Goal: Task Accomplishment & Management: Manage account settings

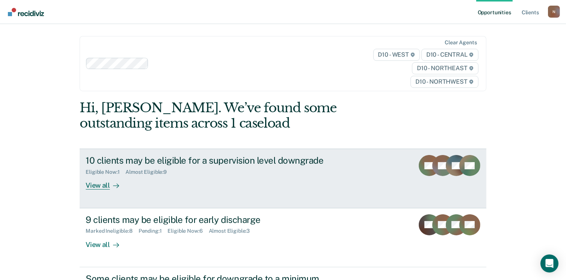
click at [267, 164] on div "10 clients may be eligible for a supervision level downgrade" at bounding box center [218, 160] width 264 height 11
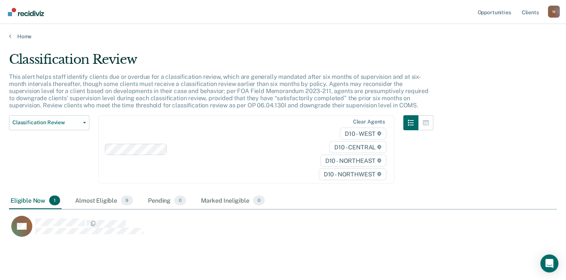
scroll to position [18, 0]
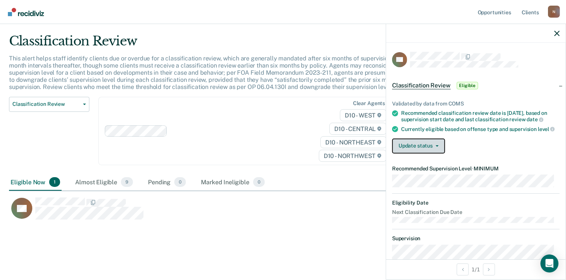
click at [408, 153] on button "Update status" at bounding box center [418, 146] width 53 height 15
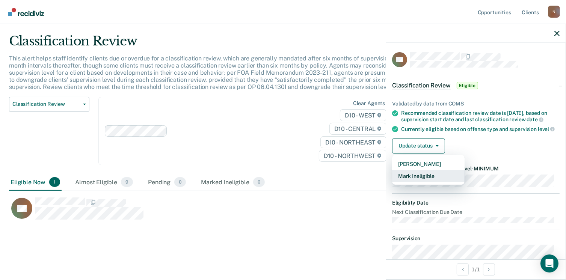
click at [422, 179] on button "Mark Ineligible" at bounding box center [428, 176] width 73 height 12
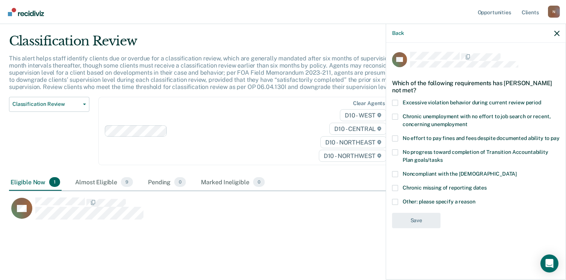
click at [396, 152] on span at bounding box center [395, 153] width 6 height 6
click at [443, 157] on input "No progress toward completion of Transition Accountability Plan goals/tasks" at bounding box center [443, 157] width 0 height 0
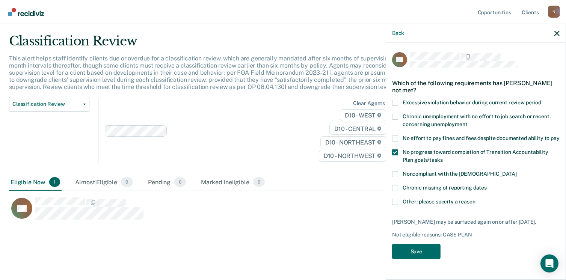
click at [393, 139] on span at bounding box center [395, 139] width 6 height 6
click at [560, 136] on input "No effort to pay fines and fees despite documented ability to pay" at bounding box center [560, 136] width 0 height 0
click at [420, 254] on button "Save" at bounding box center [416, 251] width 48 height 15
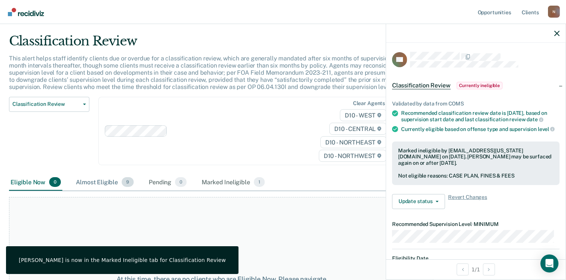
click at [94, 176] on div "Almost Eligible 9" at bounding box center [104, 182] width 61 height 17
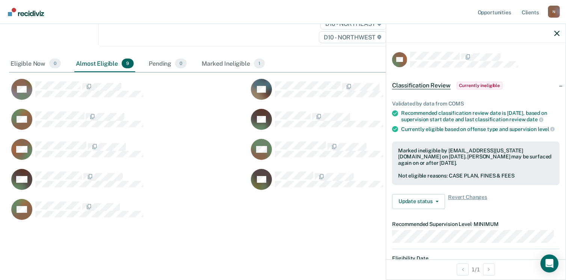
scroll to position [139, 0]
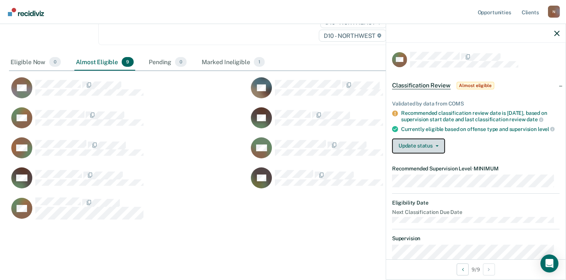
click at [433, 153] on button "Update status" at bounding box center [418, 146] width 53 height 15
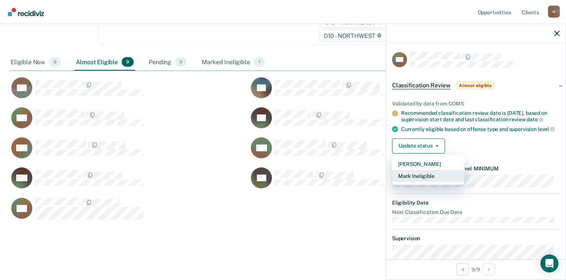
click at [429, 178] on button "Mark Ineligible" at bounding box center [428, 176] width 73 height 12
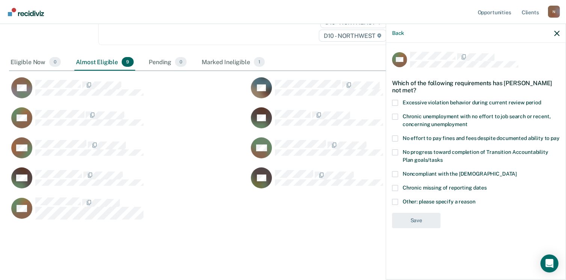
click at [396, 175] on span at bounding box center [395, 174] width 6 height 6
click at [517, 171] on input "Noncompliant with the [DEMOGRAPHIC_DATA]" at bounding box center [517, 171] width 0 height 0
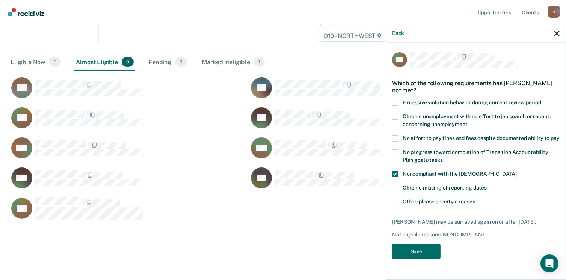
click at [397, 102] on span at bounding box center [395, 103] width 6 height 6
click at [541, 100] on input "Excessive violation behavior during current review period" at bounding box center [541, 100] width 0 height 0
click at [428, 247] on button "Save" at bounding box center [416, 251] width 48 height 15
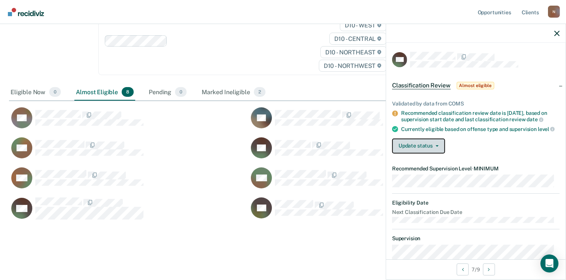
click at [425, 150] on button "Update status" at bounding box center [418, 146] width 53 height 15
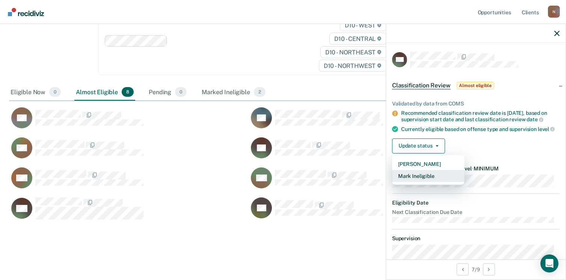
click at [426, 178] on button "Mark Ineligible" at bounding box center [428, 176] width 73 height 12
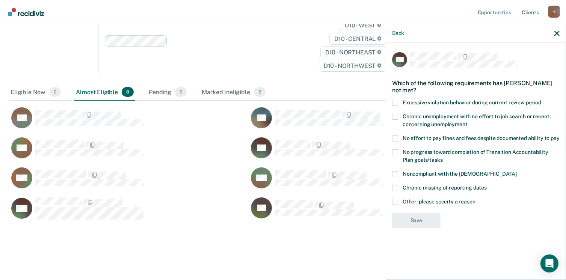
click at [392, 138] on span at bounding box center [395, 139] width 6 height 6
click at [560, 136] on input "No effort to pay fines and fees despite documented ability to pay" at bounding box center [560, 136] width 0 height 0
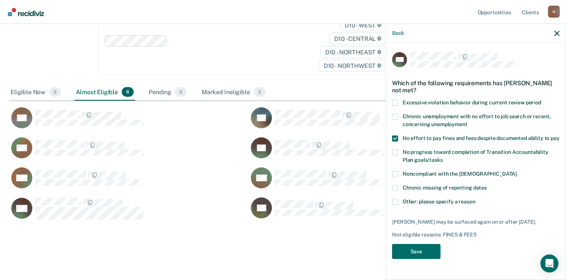
click at [397, 151] on span at bounding box center [395, 153] width 6 height 6
click at [443, 157] on input "No progress toward completion of Transition Accountability Plan goals/tasks" at bounding box center [443, 157] width 0 height 0
click at [396, 119] on span at bounding box center [395, 117] width 6 height 6
click at [468, 122] on input "Chronic unemployment with no effort to job search or recent, concerning unemplo…" at bounding box center [468, 122] width 0 height 0
click at [396, 119] on span at bounding box center [395, 117] width 6 height 6
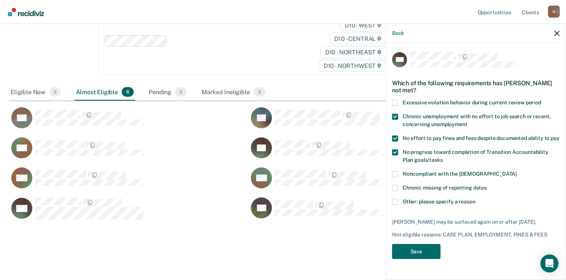
click at [468, 122] on input "Chronic unemployment with no effort to job search or recent, concerning unemplo…" at bounding box center [468, 122] width 0 height 0
click at [418, 249] on button "Save" at bounding box center [416, 251] width 48 height 15
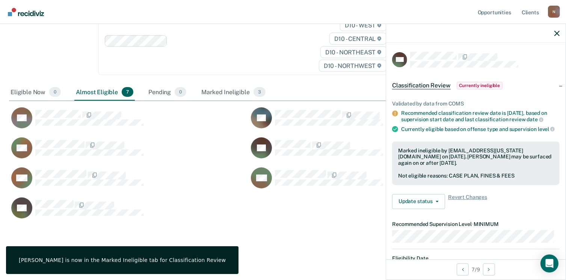
click at [312, 238] on div "Classification Review This alert helps staff identify clients due or overdue fo…" at bounding box center [283, 96] width 548 height 306
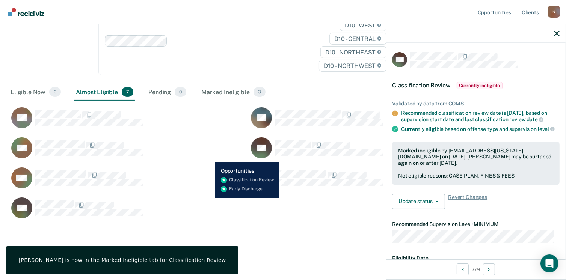
scroll to position [0, 0]
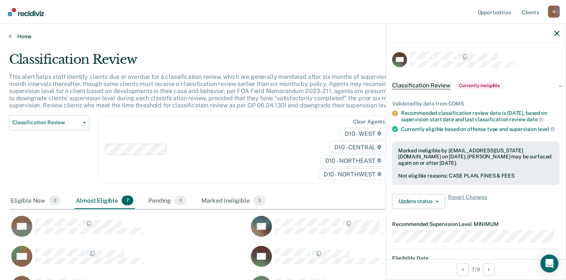
click at [9, 36] on icon at bounding box center [10, 36] width 2 height 6
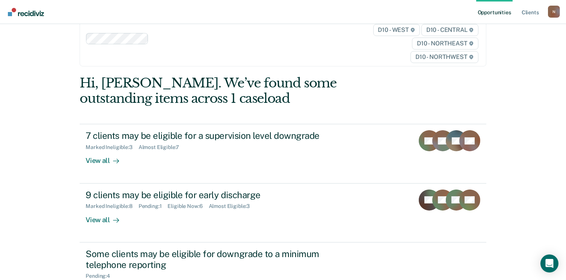
scroll to position [38, 0]
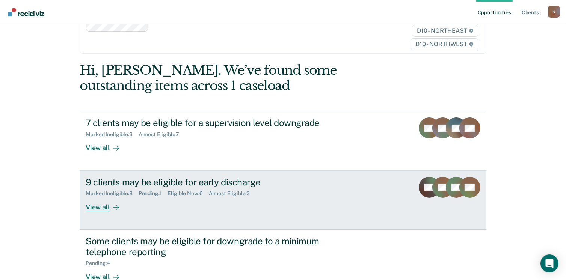
click at [190, 185] on div "9 clients may be eligible for early discharge" at bounding box center [218, 182] width 264 height 11
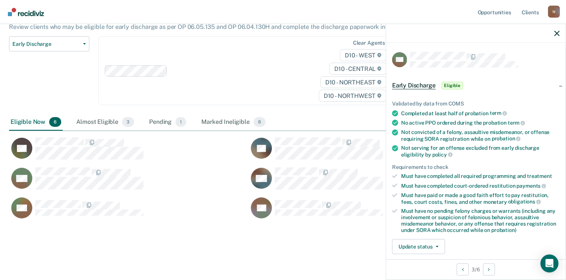
scroll to position [113, 0]
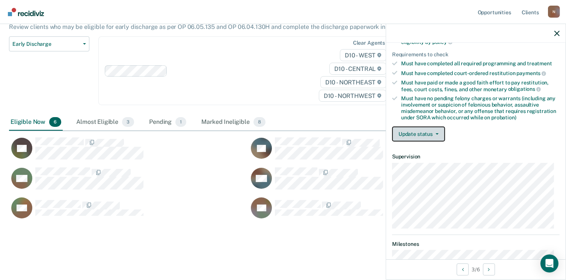
click at [416, 132] on button "Update status" at bounding box center [418, 134] width 53 height 15
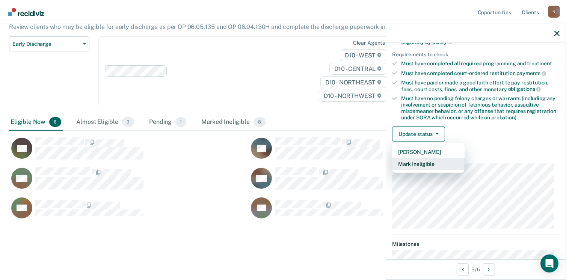
click at [425, 162] on button "Mark Ineligible" at bounding box center [428, 164] width 73 height 12
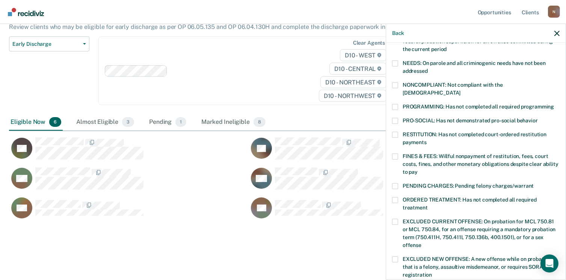
click at [396, 132] on span at bounding box center [395, 135] width 6 height 6
click at [427, 140] on input "RESTITUTION: Has not completed court-ordered restitution payments" at bounding box center [427, 140] width 0 height 0
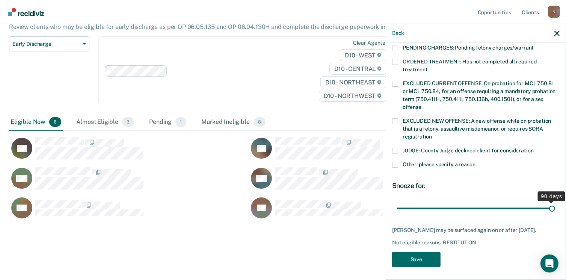
drag, startPoint x: 446, startPoint y: 198, endPoint x: 570, endPoint y: 202, distance: 123.7
type input "90"
click at [555, 202] on input "range" at bounding box center [476, 208] width 159 height 13
click at [423, 257] on button "Save" at bounding box center [416, 259] width 48 height 15
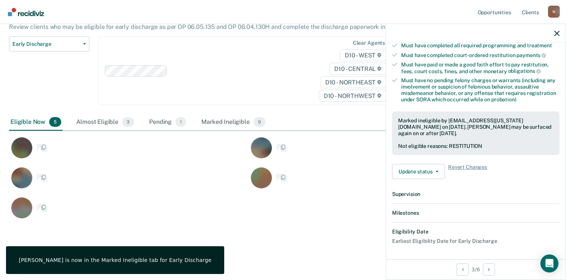
scroll to position [221, 0]
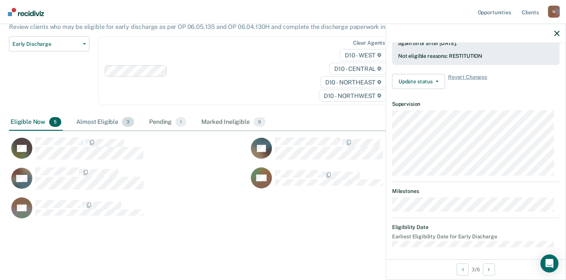
click at [108, 124] on div "Almost Eligible 3" at bounding box center [105, 122] width 61 height 17
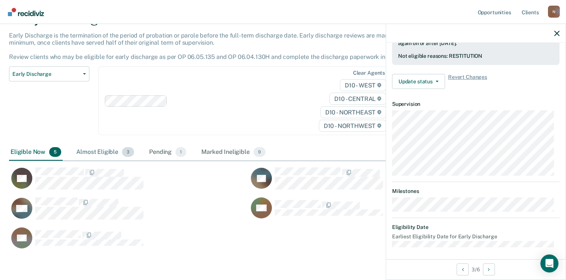
scroll to position [208, 542]
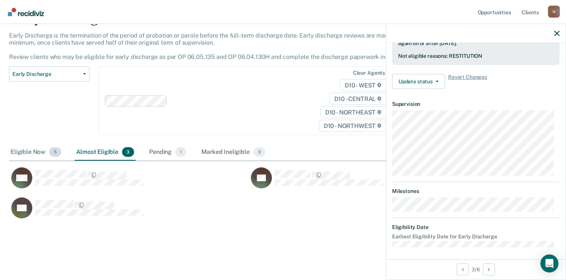
click at [32, 151] on div "Eligible Now 5" at bounding box center [36, 152] width 54 height 17
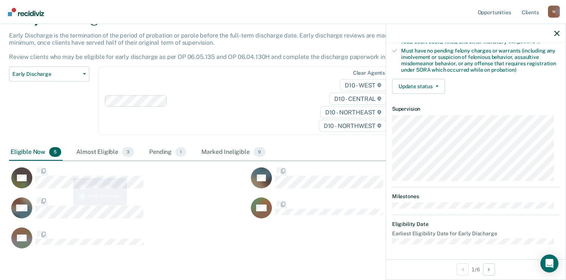
scroll to position [158, 0]
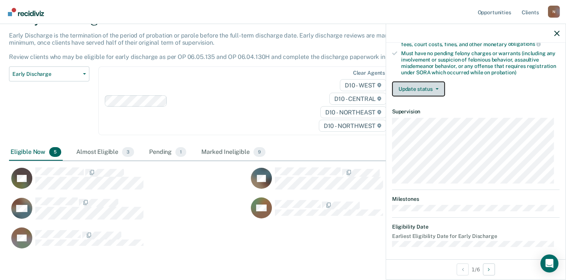
click at [438, 88] on button "Update status" at bounding box center [418, 89] width 53 height 15
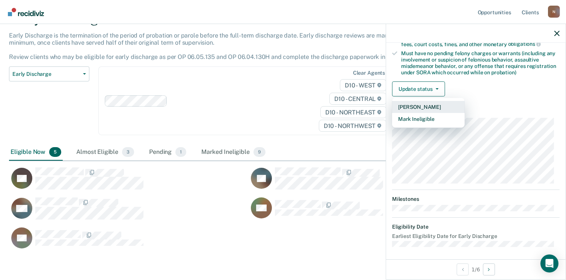
click at [435, 106] on button "[PERSON_NAME]" at bounding box center [428, 107] width 73 height 12
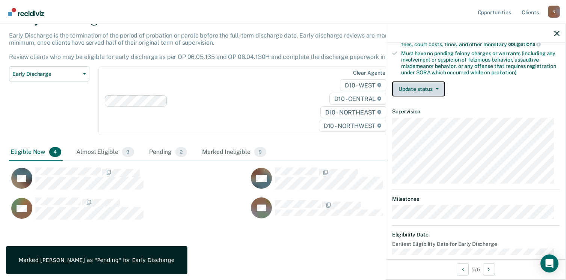
click at [420, 91] on button "Update status" at bounding box center [418, 89] width 53 height 15
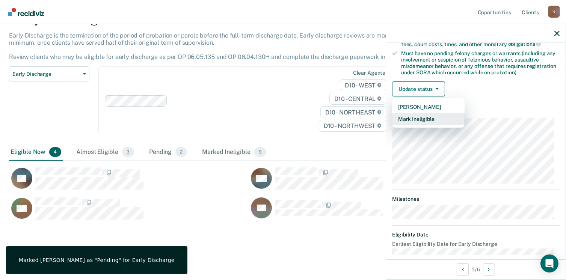
click at [426, 115] on button "Mark Ineligible" at bounding box center [428, 119] width 73 height 12
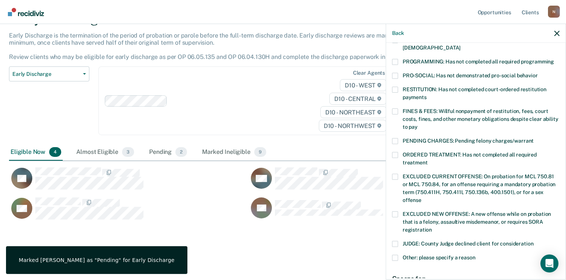
click at [397, 138] on span at bounding box center [395, 141] width 6 height 6
click at [534, 138] on input "PENDING CHARGES: Pending felony charges/warrant" at bounding box center [534, 138] width 0 height 0
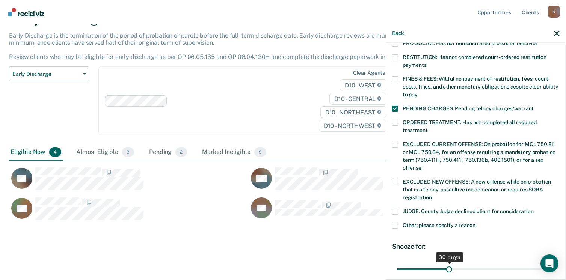
scroll to position [233, 0]
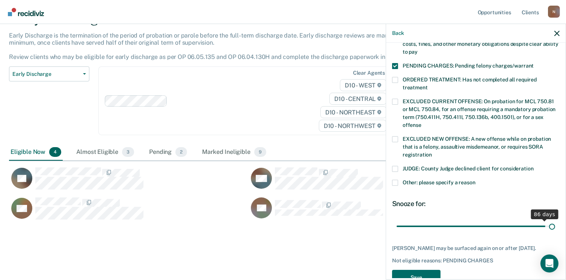
drag, startPoint x: 447, startPoint y: 219, endPoint x: 574, endPoint y: 203, distance: 128.0
type input "90"
click at [555, 220] on input "range" at bounding box center [476, 226] width 159 height 13
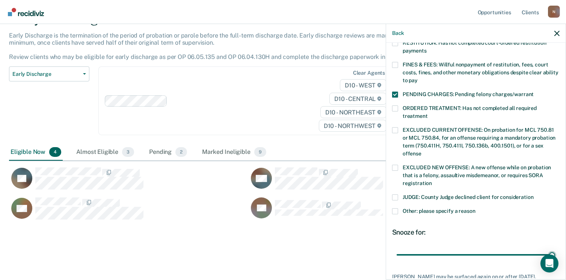
scroll to position [251, 0]
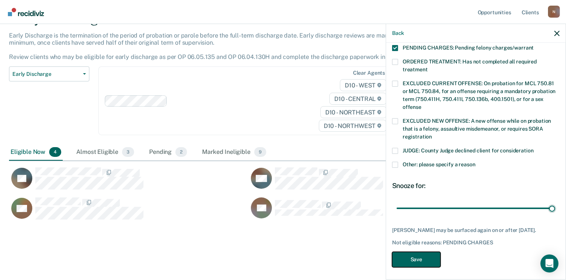
click at [425, 258] on button "Save" at bounding box center [416, 259] width 48 height 15
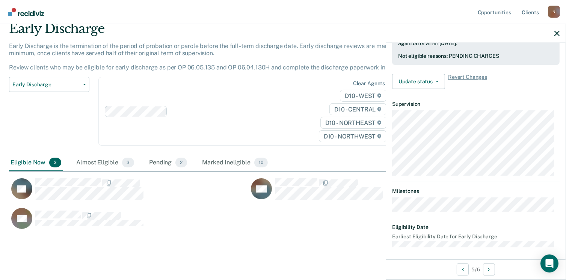
scroll to position [0, 0]
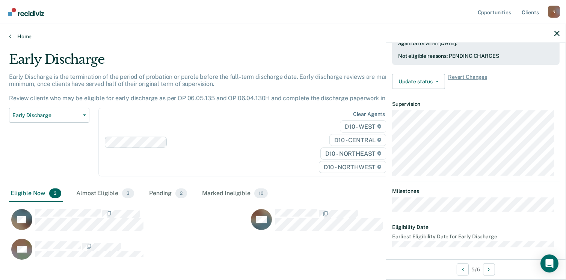
click at [26, 36] on link "Home" at bounding box center [283, 36] width 548 height 7
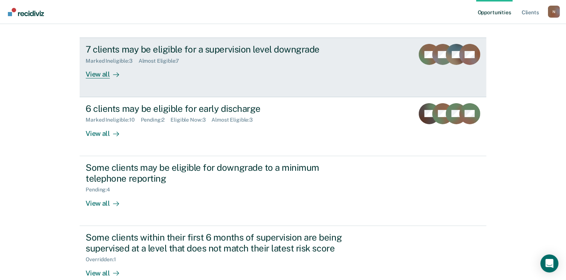
scroll to position [113, 0]
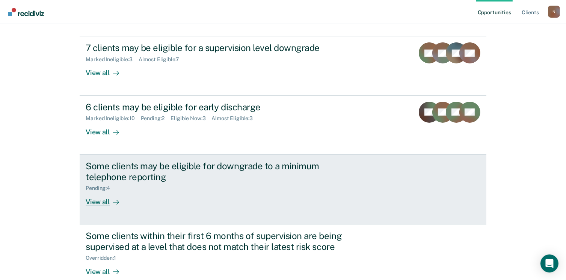
click at [165, 172] on div "Some clients may be eligible for downgrade to a minimum telephone reporting" at bounding box center [218, 172] width 264 height 22
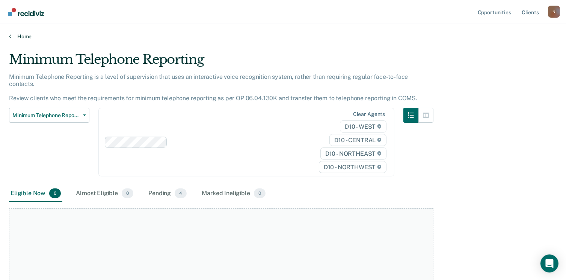
click at [11, 37] on icon at bounding box center [10, 36] width 2 height 6
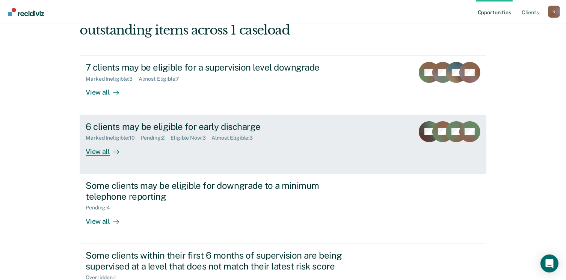
scroll to position [150, 0]
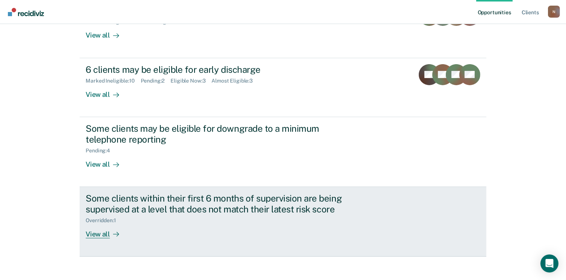
click at [158, 205] on div "Some clients within their first 6 months of supervision are being supervised at…" at bounding box center [218, 204] width 264 height 22
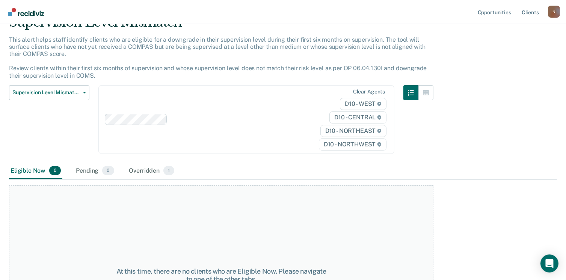
scroll to position [38, 0]
click at [135, 169] on div "Overridden 1" at bounding box center [152, 171] width 48 height 17
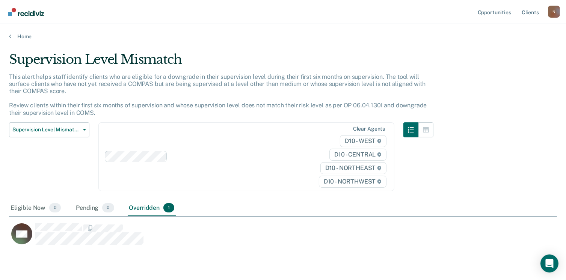
scroll to position [192, 542]
click at [18, 38] on link "Home" at bounding box center [283, 36] width 548 height 7
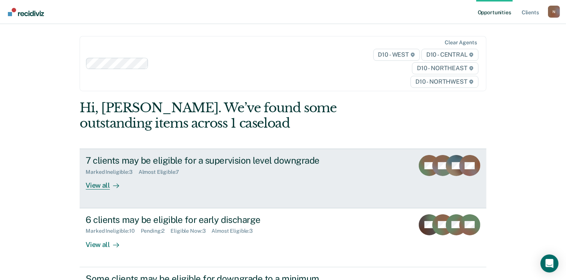
click at [224, 160] on div "7 clients may be eligible for a supervision level downgrade" at bounding box center [218, 160] width 264 height 11
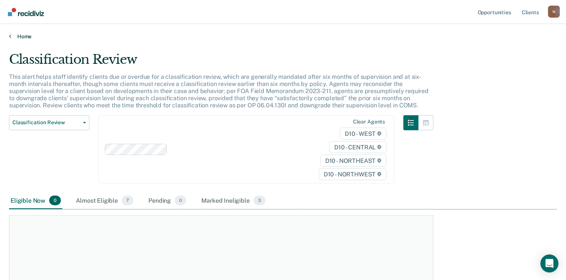
click at [12, 35] on link "Home" at bounding box center [283, 36] width 548 height 7
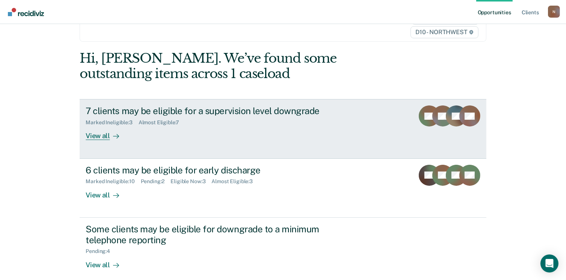
scroll to position [113, 0]
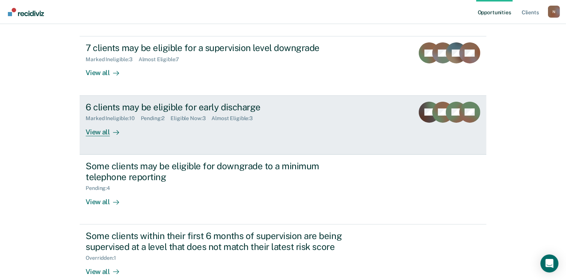
click at [139, 107] on div "6 clients may be eligible for early discharge" at bounding box center [218, 107] width 264 height 11
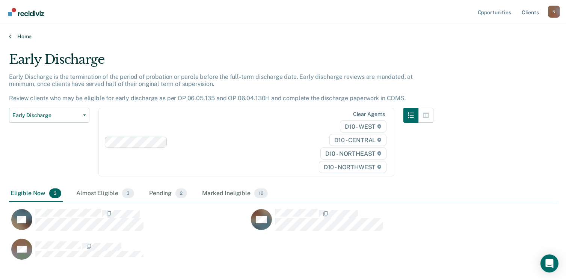
click at [12, 36] on link "Home" at bounding box center [283, 36] width 548 height 7
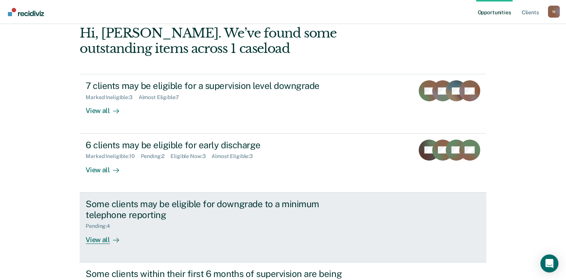
click at [153, 202] on div "Some clients may be eligible for downgrade to a minimum telephone reporting" at bounding box center [218, 210] width 264 height 22
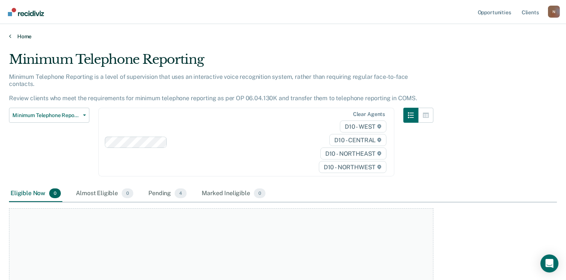
click at [11, 34] on icon at bounding box center [10, 36] width 2 height 6
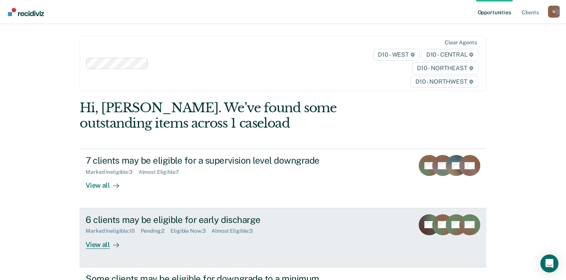
click at [122, 218] on div "6 clients may be eligible for early discharge" at bounding box center [218, 220] width 264 height 11
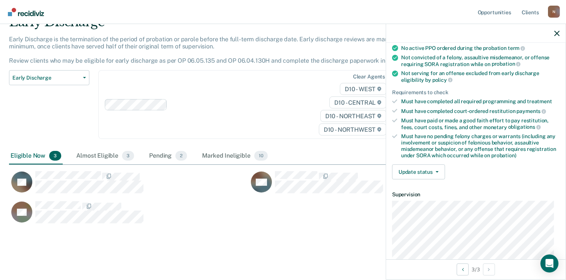
scroll to position [75, 0]
click at [286, 269] on main "Early Discharge Early Discharge is the termination of the period of probation o…" at bounding box center [283, 142] width 566 height 281
click at [431, 172] on button "Update status" at bounding box center [418, 171] width 53 height 15
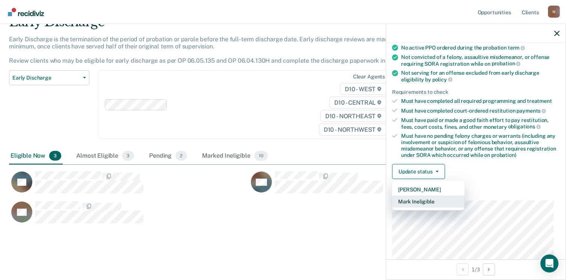
click at [430, 200] on button "Mark Ineligible" at bounding box center [428, 202] width 73 height 12
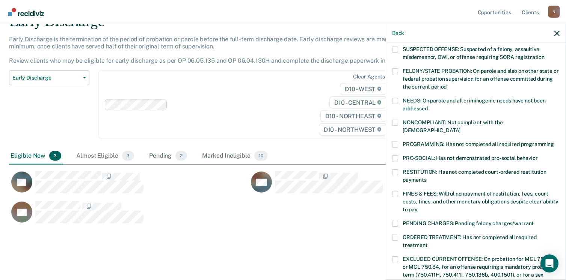
click at [397, 142] on span at bounding box center [395, 145] width 6 height 6
click at [554, 142] on input "PROGRAMMING: Has not completed all required programming" at bounding box center [554, 142] width 0 height 0
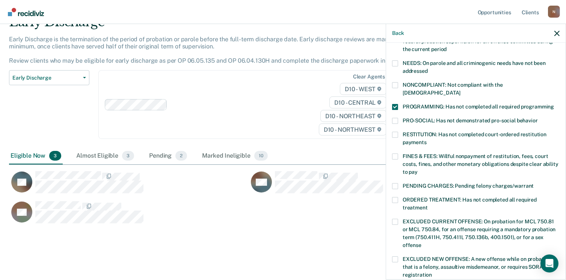
click at [397, 145] on div "RESTITUTION: Has not completed court-ordered restitution payments" at bounding box center [476, 143] width 168 height 22
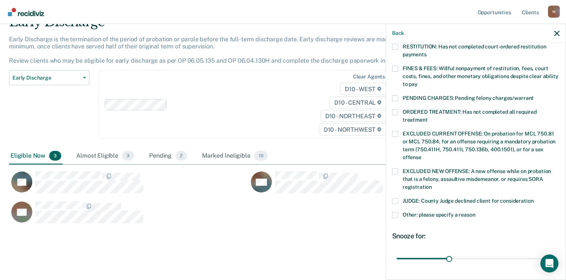
scroll to position [138, 0]
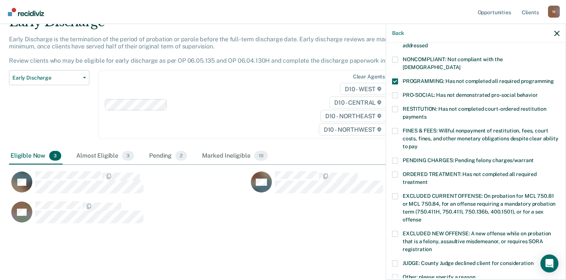
click at [397, 128] on span at bounding box center [395, 131] width 6 height 6
click at [418, 144] on input "FINES & FEES: Willful nonpayment of restitution, fees, court costs, fines, and …" at bounding box center [418, 144] width 0 height 0
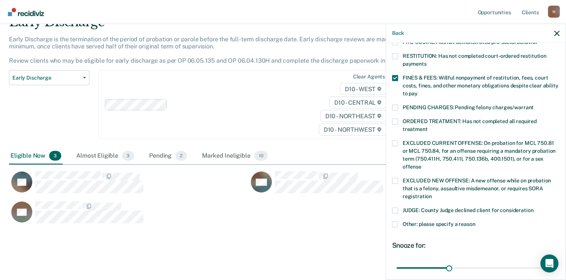
scroll to position [251, 0]
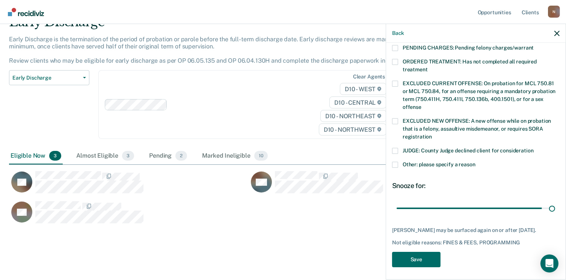
drag, startPoint x: 444, startPoint y: 200, endPoint x: 470, endPoint y: 231, distance: 40.0
type input "90"
click at [552, 202] on input "range" at bounding box center [476, 208] width 159 height 13
click at [416, 257] on button "Save" at bounding box center [416, 259] width 48 height 15
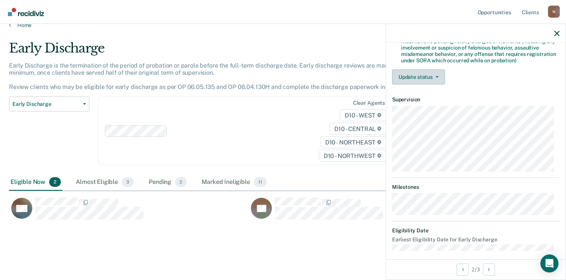
scroll to position [173, 0]
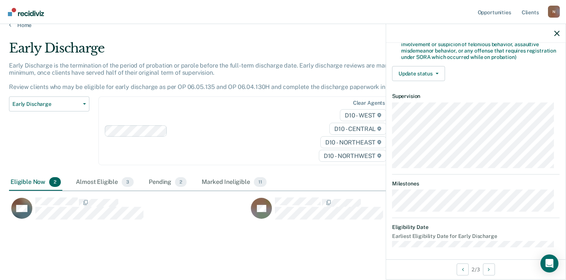
click at [408, 63] on div "Validated by data from COMS Completed at least half of probation term No active…" at bounding box center [476, 1] width 180 height 172
click at [412, 70] on button "Update status" at bounding box center [418, 73] width 53 height 15
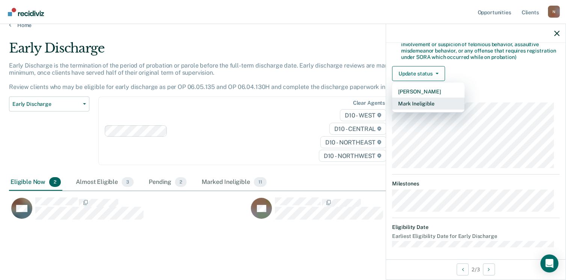
click at [425, 100] on button "Mark Ineligible" at bounding box center [428, 104] width 73 height 12
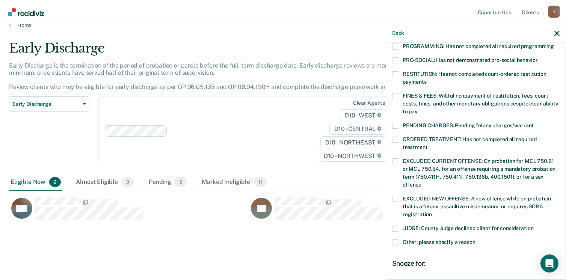
scroll to position [136, 0]
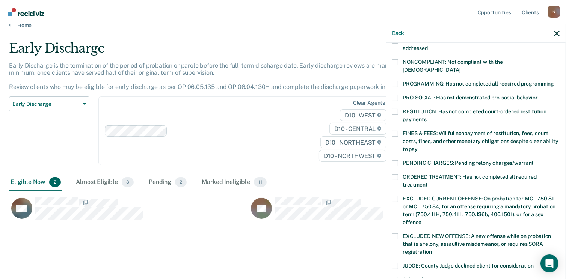
click at [398, 131] on label "FINES & FEES: Willful nonpayment of restitution, fees, court costs, fines, and …" at bounding box center [476, 143] width 168 height 24
click at [418, 147] on input "FINES & FEES: Willful nonpayment of restitution, fees, court costs, fines, and …" at bounding box center [418, 147] width 0 height 0
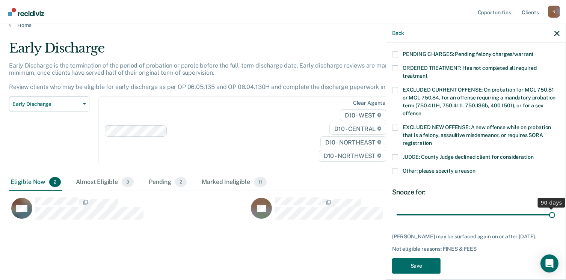
drag, startPoint x: 447, startPoint y: 204, endPoint x: 555, endPoint y: 193, distance: 108.7
type input "90"
click at [555, 209] on input "range" at bounding box center [476, 215] width 159 height 13
click at [395, 154] on span at bounding box center [395, 157] width 6 height 6
click at [534, 154] on input "JUDGE: County Judge declined client for consideration" at bounding box center [534, 154] width 0 height 0
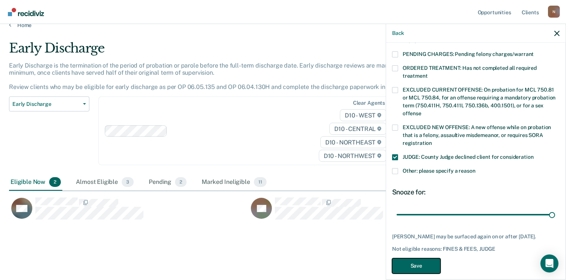
click at [421, 258] on button "Save" at bounding box center [416, 265] width 48 height 15
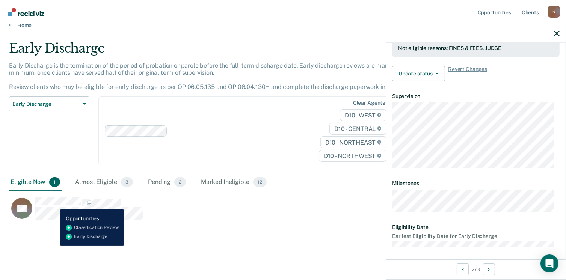
scroll to position [165, 0]
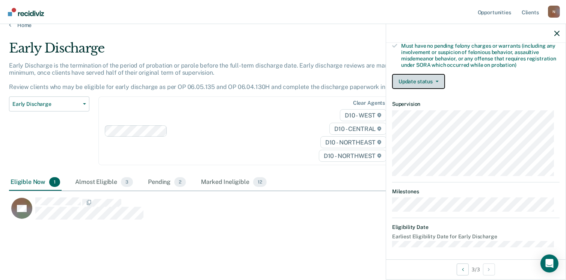
click at [415, 81] on button "Update status" at bounding box center [418, 81] width 53 height 15
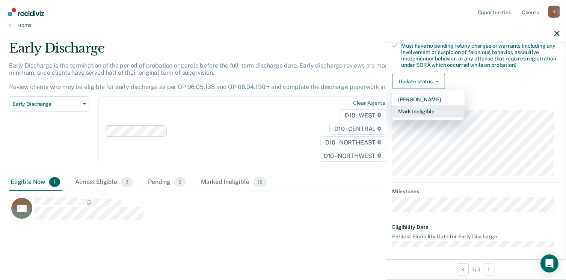
click at [429, 108] on button "Mark Ineligible" at bounding box center [428, 112] width 73 height 12
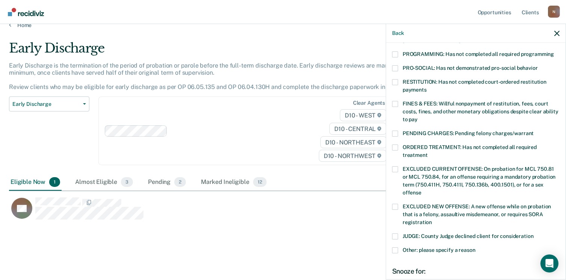
click at [397, 234] on span at bounding box center [395, 237] width 6 height 6
click at [534, 234] on input "JUDGE: County Judge declined client for consideration" at bounding box center [534, 234] width 0 height 0
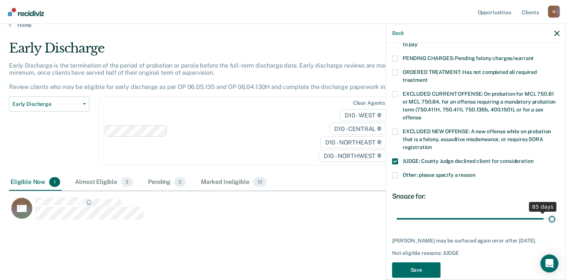
drag, startPoint x: 449, startPoint y: 209, endPoint x: 556, endPoint y: 205, distance: 107.1
type input "90"
click at [555, 213] on input "range" at bounding box center [476, 219] width 159 height 13
click at [420, 267] on button "Save" at bounding box center [416, 270] width 48 height 15
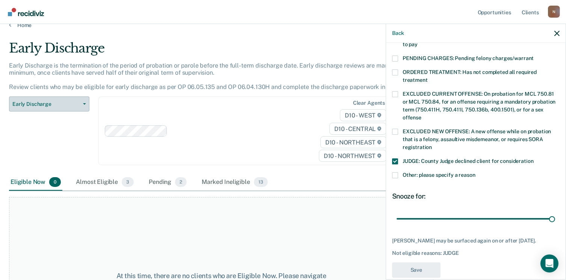
scroll to position [221, 0]
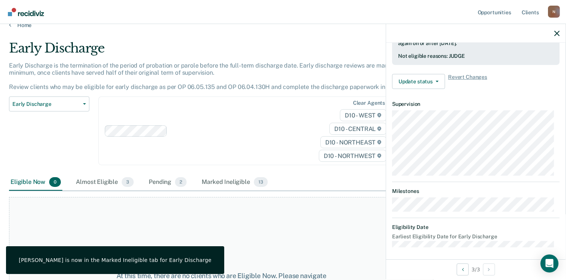
click at [19, 23] on link "Go to Recidiviz Home" at bounding box center [26, 12] width 40 height 24
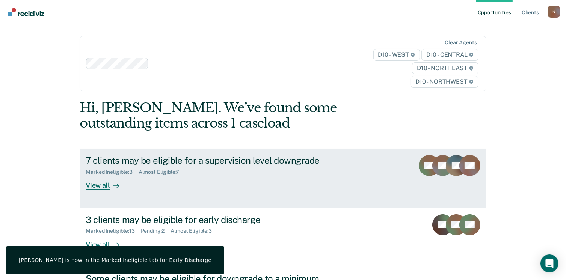
click at [269, 162] on div "7 clients may be eligible for a supervision level downgrade" at bounding box center [218, 160] width 264 height 11
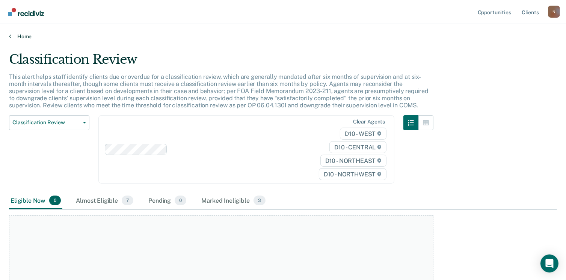
click at [11, 34] on icon at bounding box center [10, 36] width 2 height 6
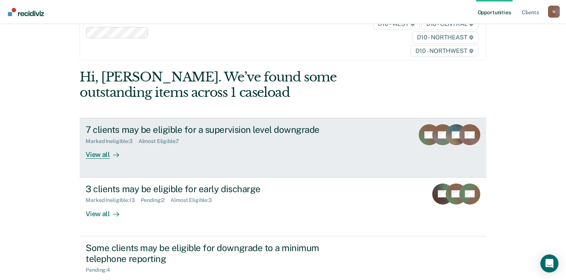
scroll to position [75, 0]
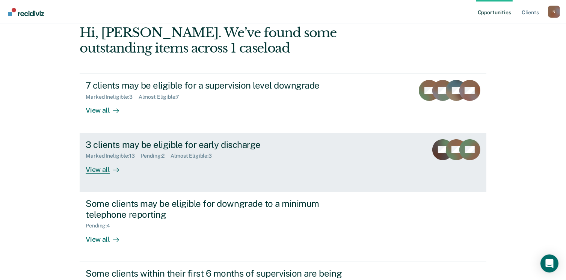
click at [167, 139] on div "3 clients may be eligible for early discharge" at bounding box center [218, 144] width 264 height 11
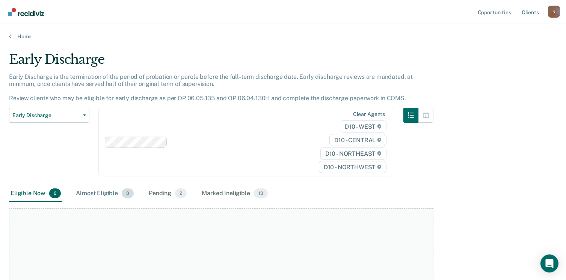
click at [102, 195] on div "Almost Eligible 3" at bounding box center [104, 194] width 61 height 17
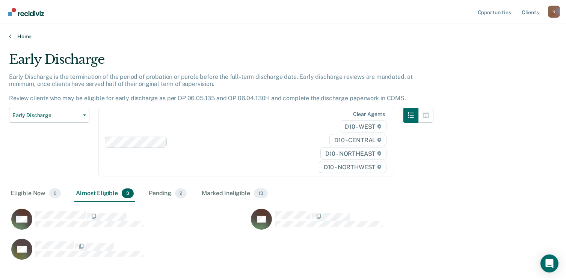
click at [21, 35] on link "Home" at bounding box center [283, 36] width 548 height 7
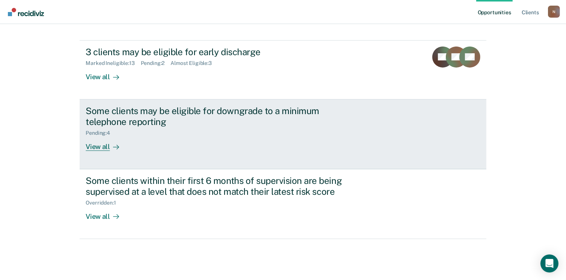
scroll to position [172, 0]
